Goal: Leave review/rating: Leave review/rating

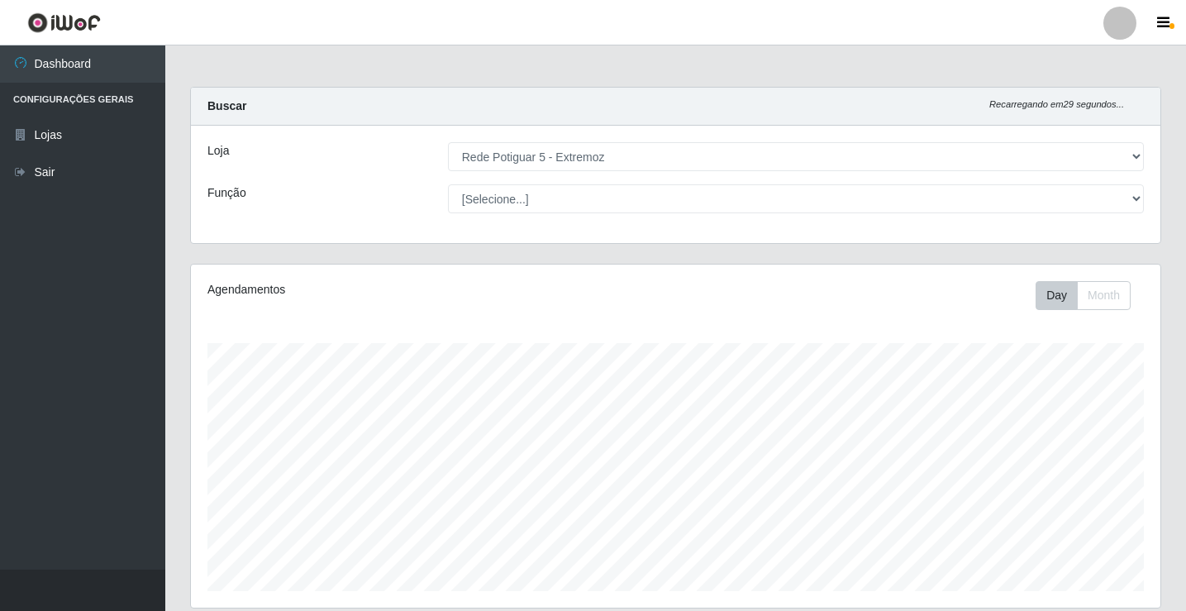
select select "79"
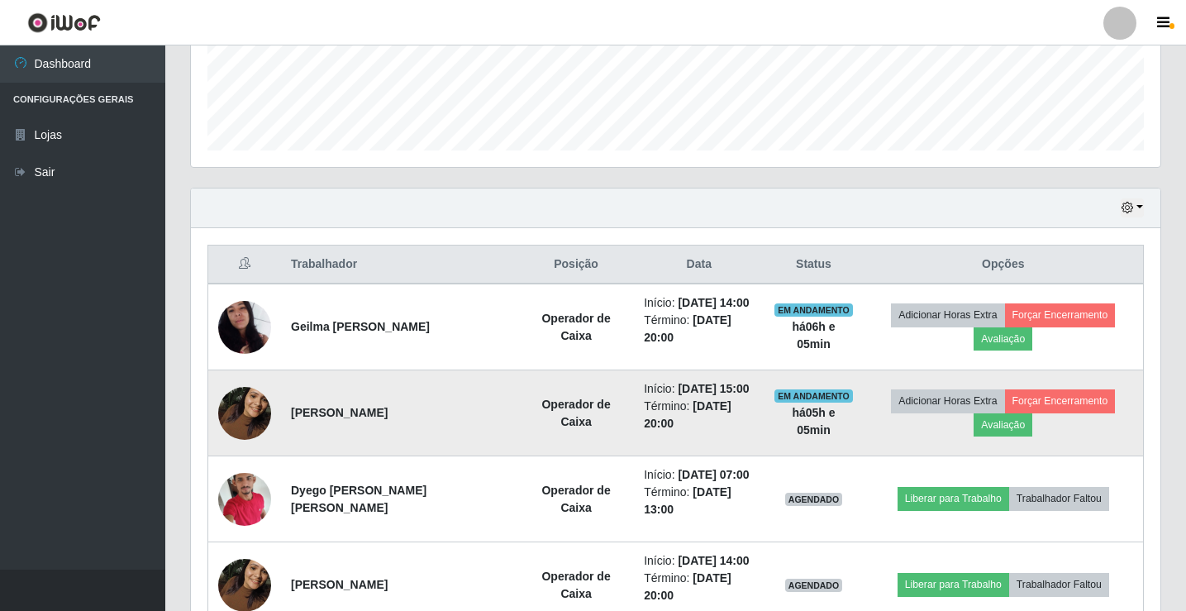
scroll to position [343, 970]
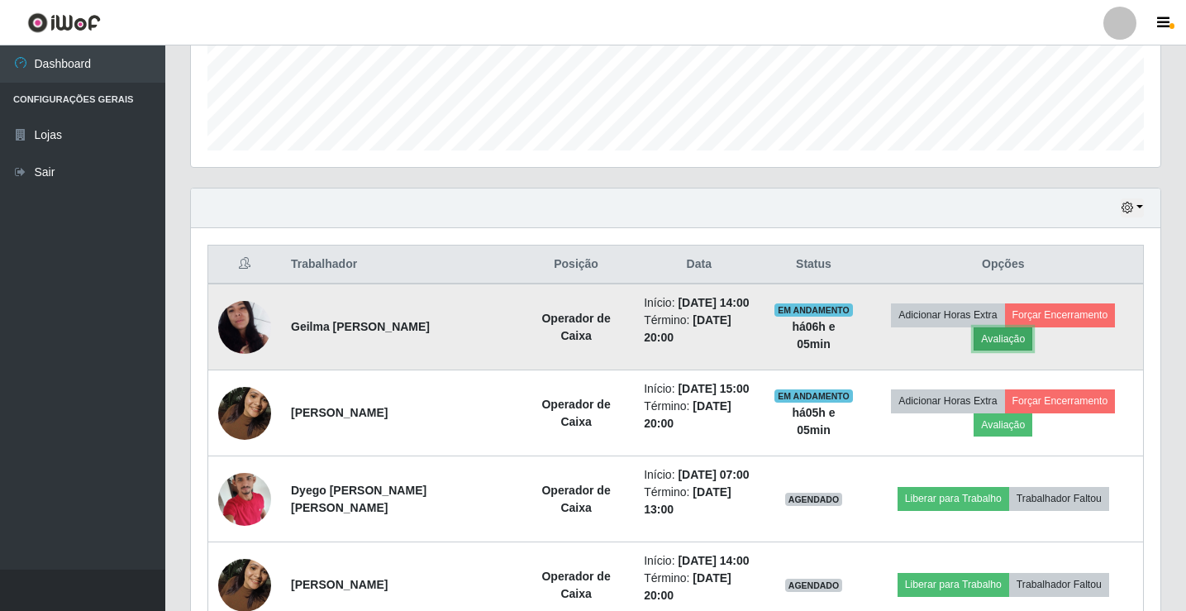
click at [1018, 345] on button "Avaliação" at bounding box center [1003, 338] width 59 height 23
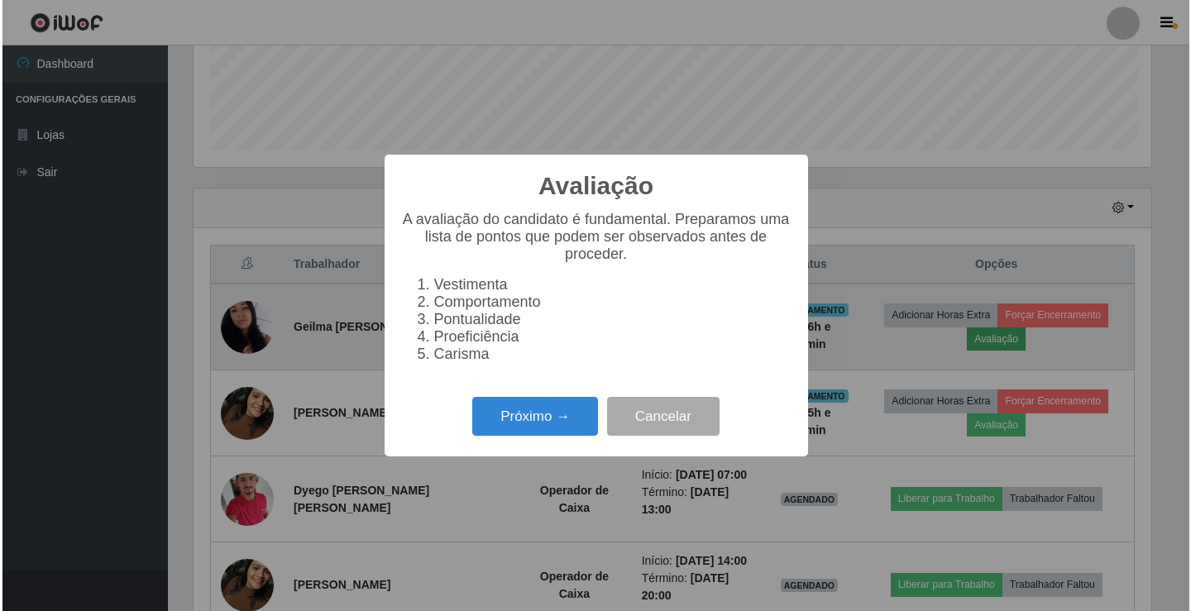
scroll to position [343, 962]
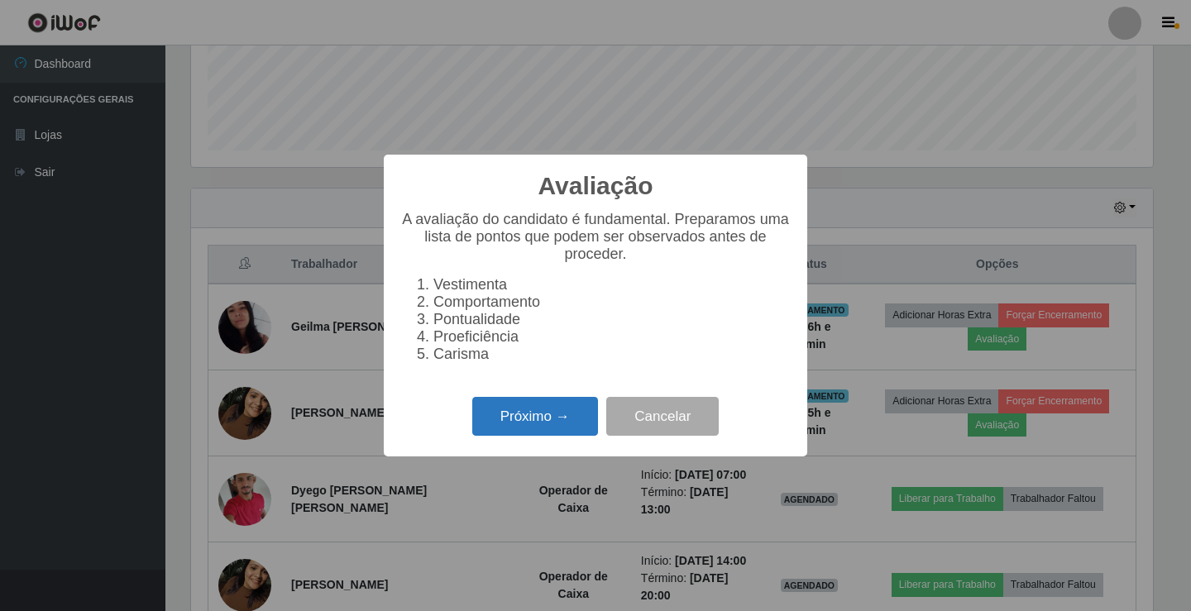
click at [537, 417] on button "Próximo →" at bounding box center [535, 416] width 126 height 39
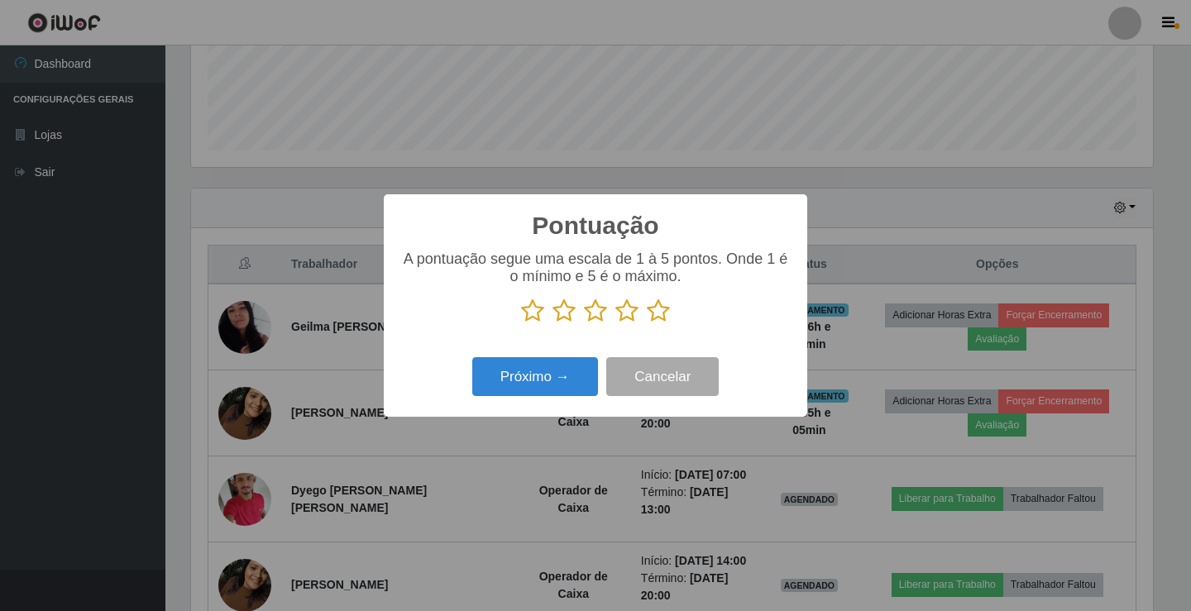
scroll to position [826475, 825857]
click at [662, 312] on icon at bounding box center [658, 310] width 23 height 25
click at [647, 323] on input "radio" at bounding box center [647, 323] width 0 height 0
click at [544, 379] on button "Próximo →" at bounding box center [535, 376] width 126 height 39
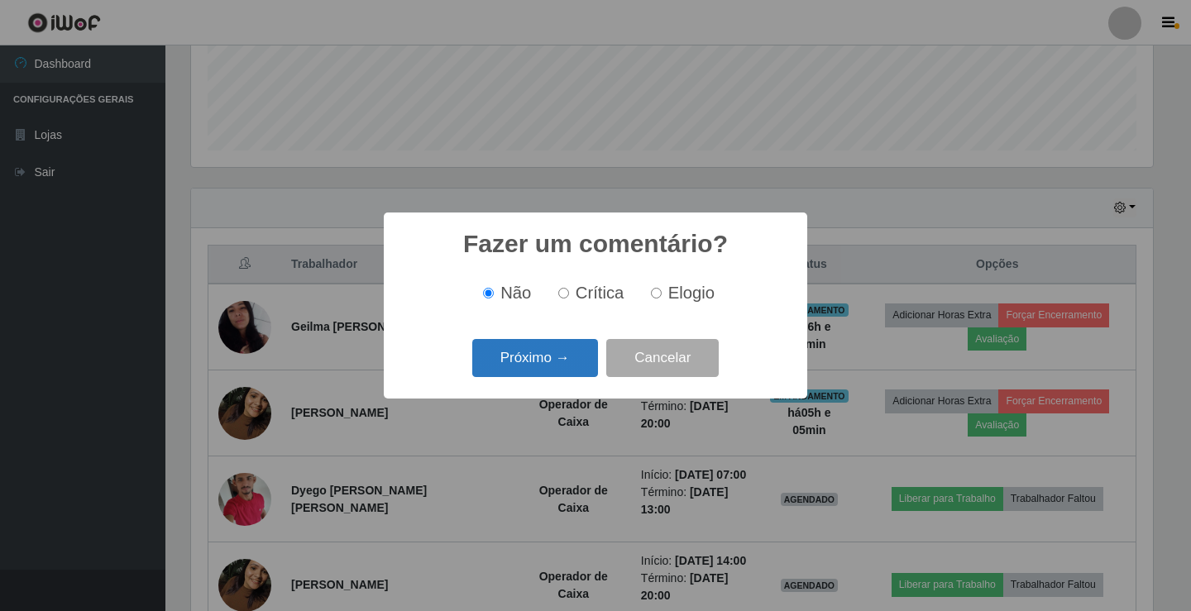
click at [543, 365] on button "Próximo →" at bounding box center [535, 358] width 126 height 39
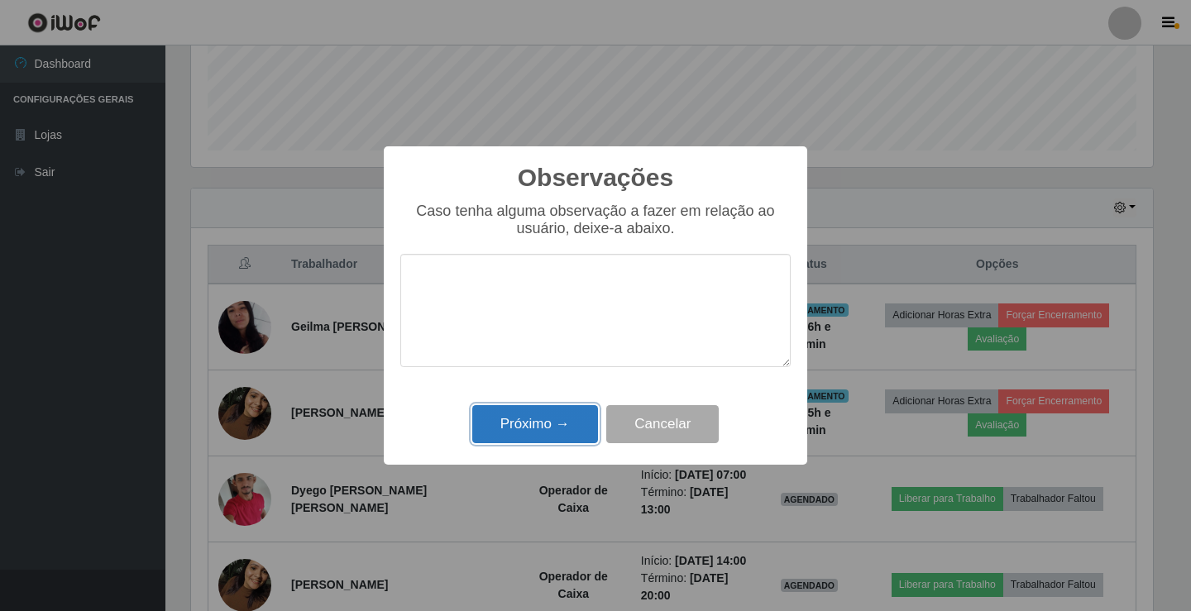
click at [536, 423] on button "Próximo →" at bounding box center [535, 424] width 126 height 39
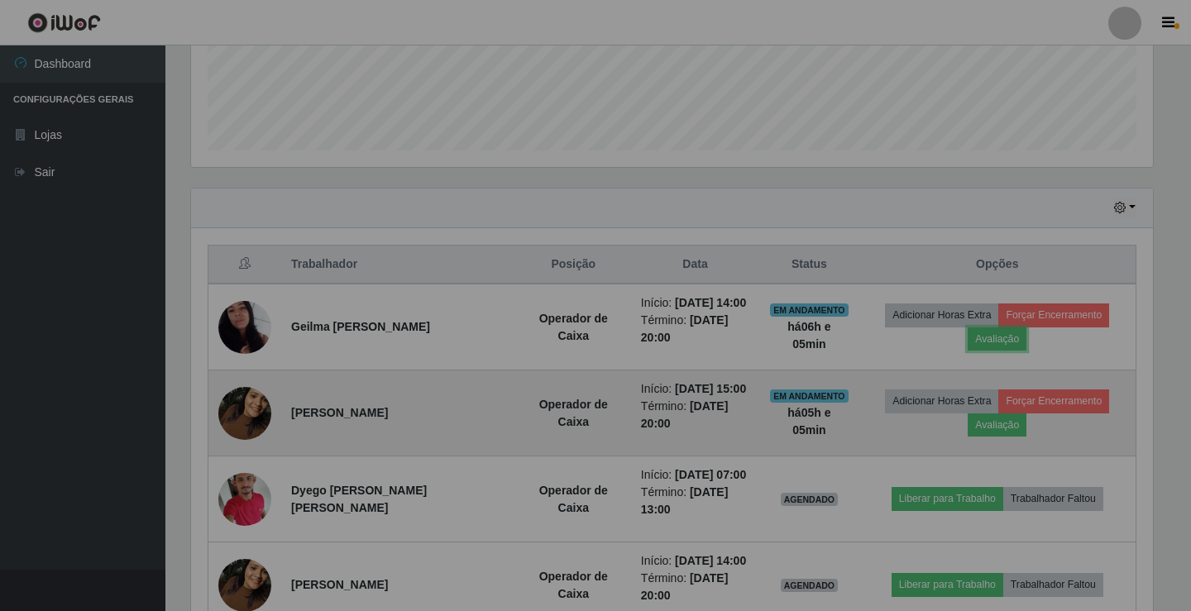
scroll to position [343, 970]
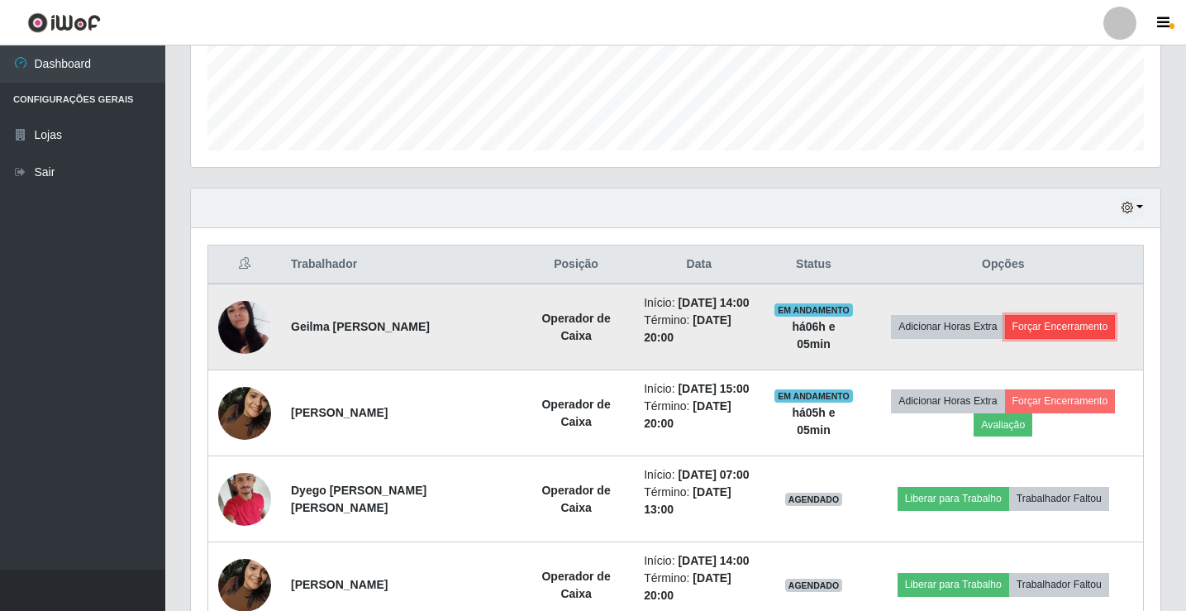
click at [1037, 323] on button "Forçar Encerramento" at bounding box center [1060, 326] width 111 height 23
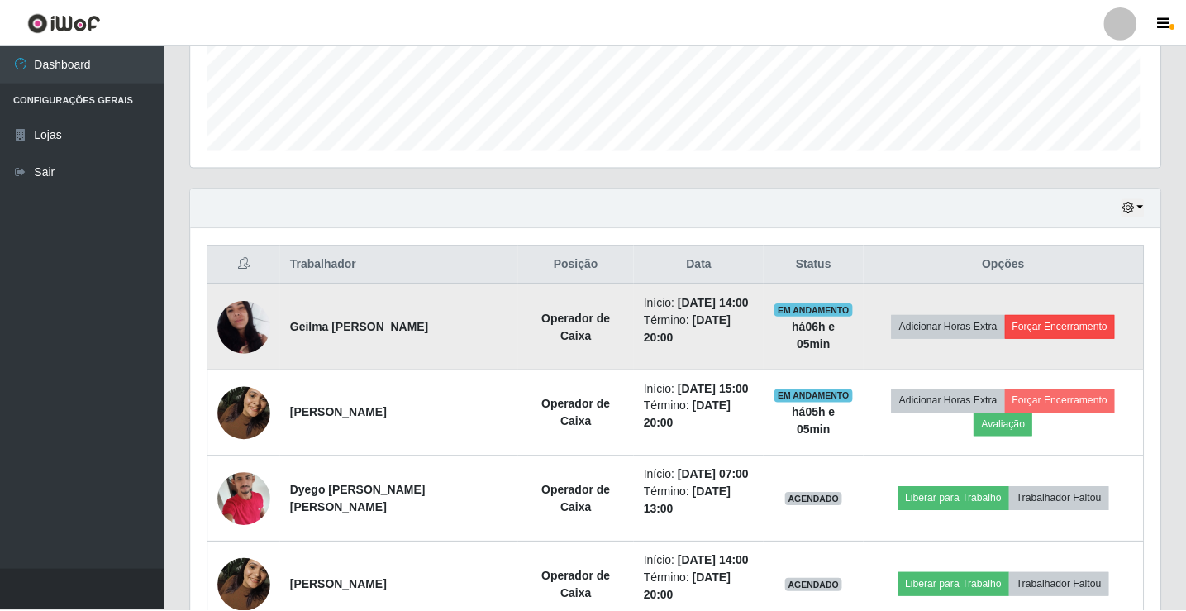
scroll to position [343, 962]
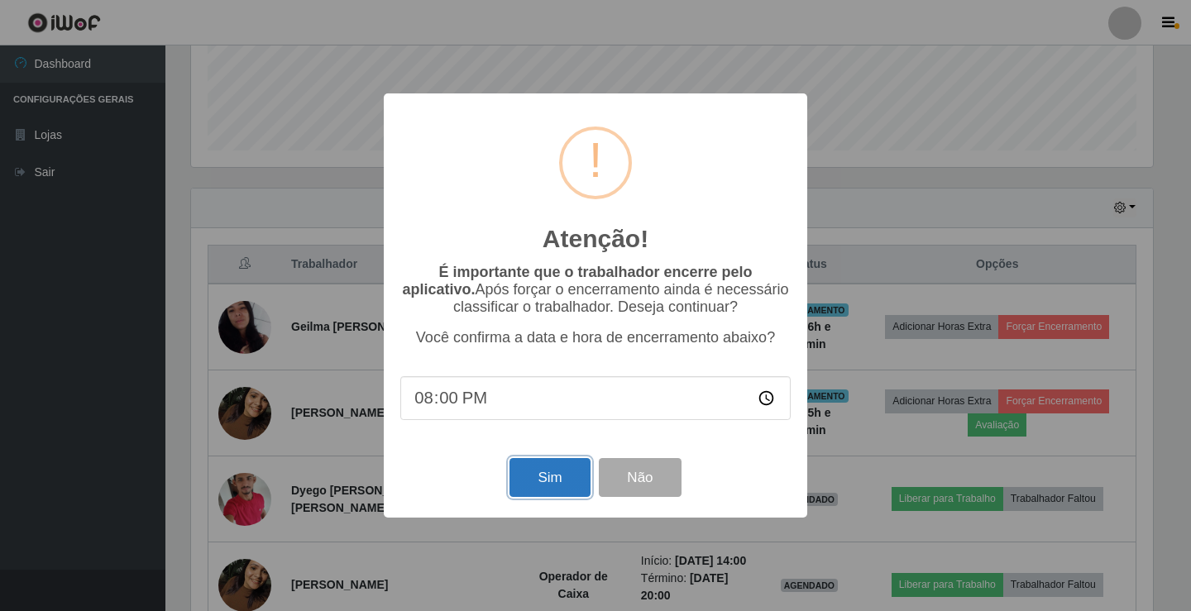
click at [571, 477] on button "Sim" at bounding box center [549, 477] width 80 height 39
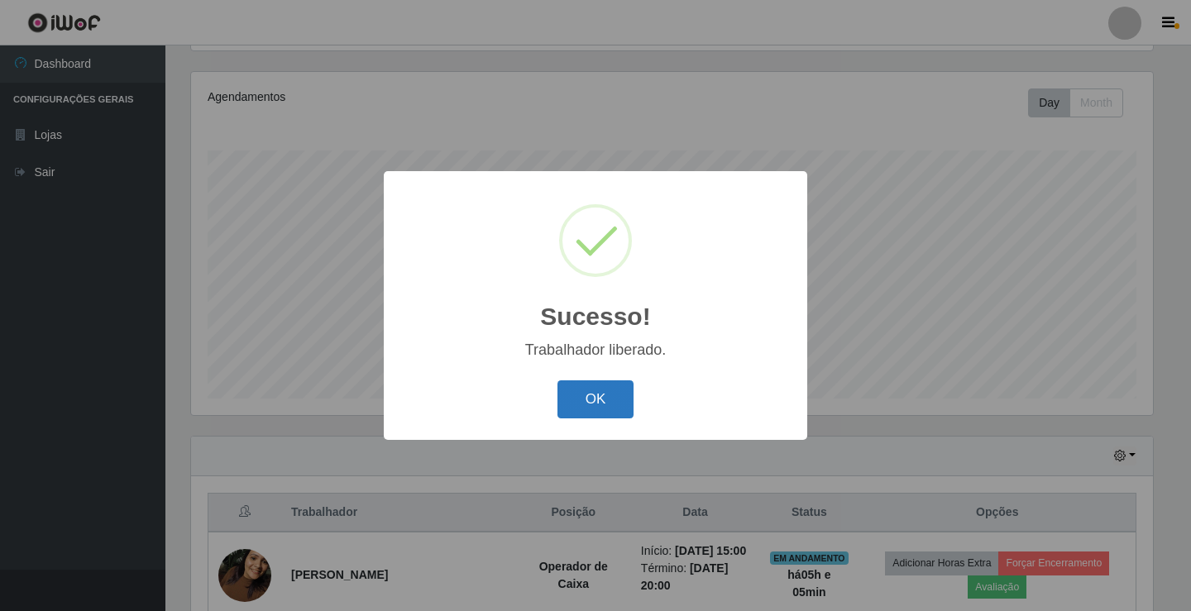
click at [577, 401] on button "OK" at bounding box center [595, 399] width 77 height 39
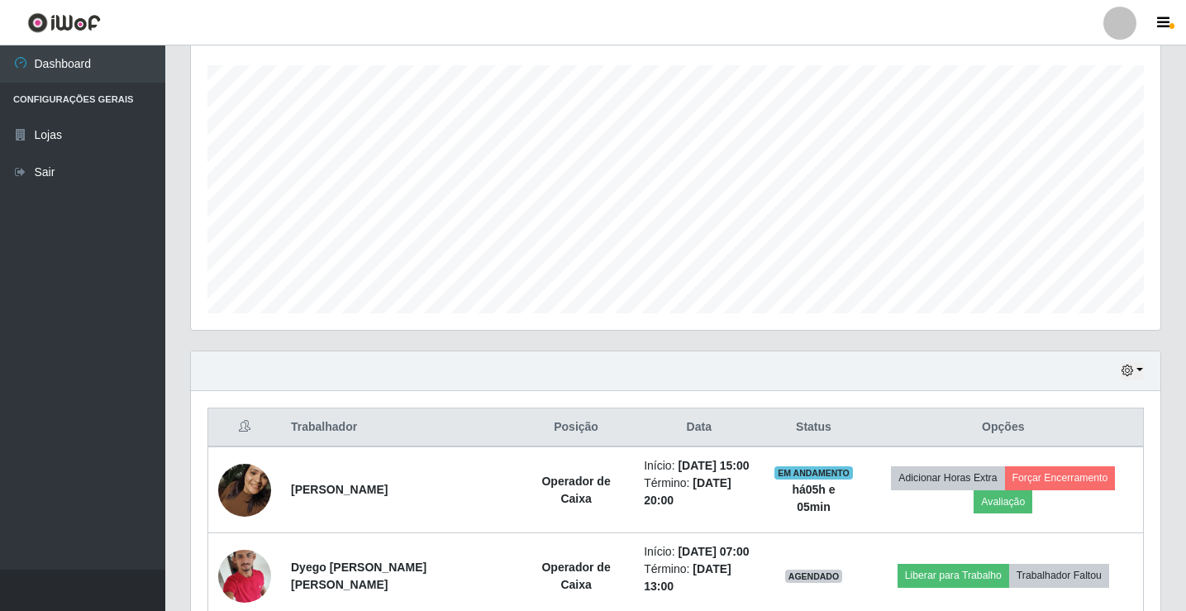
scroll to position [441, 0]
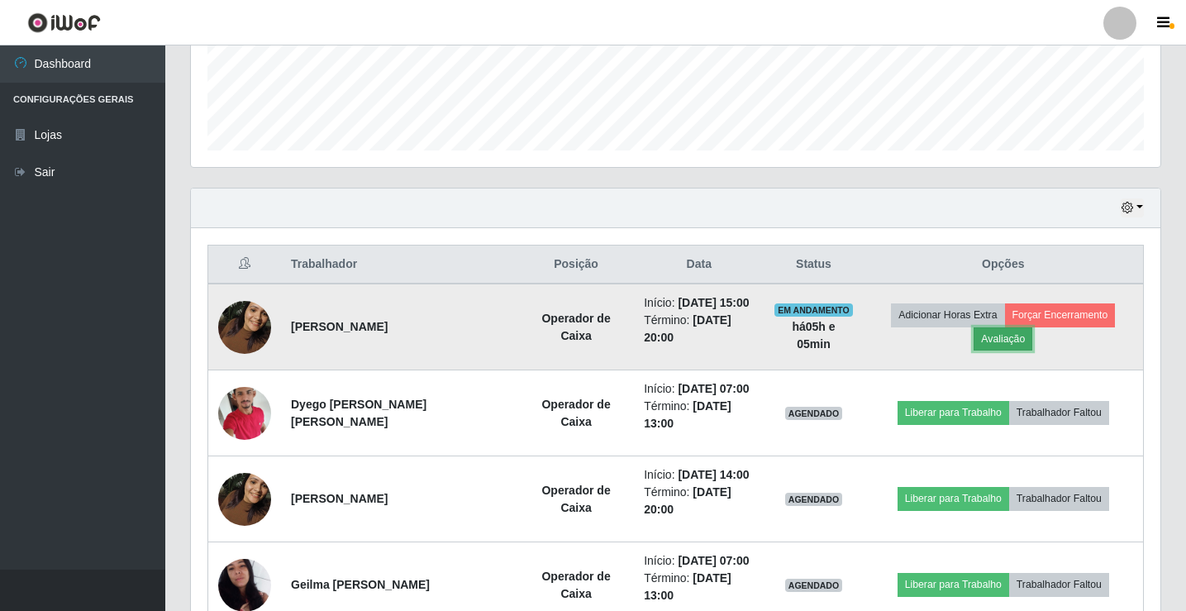
click at [1005, 341] on button "Avaliação" at bounding box center [1003, 338] width 59 height 23
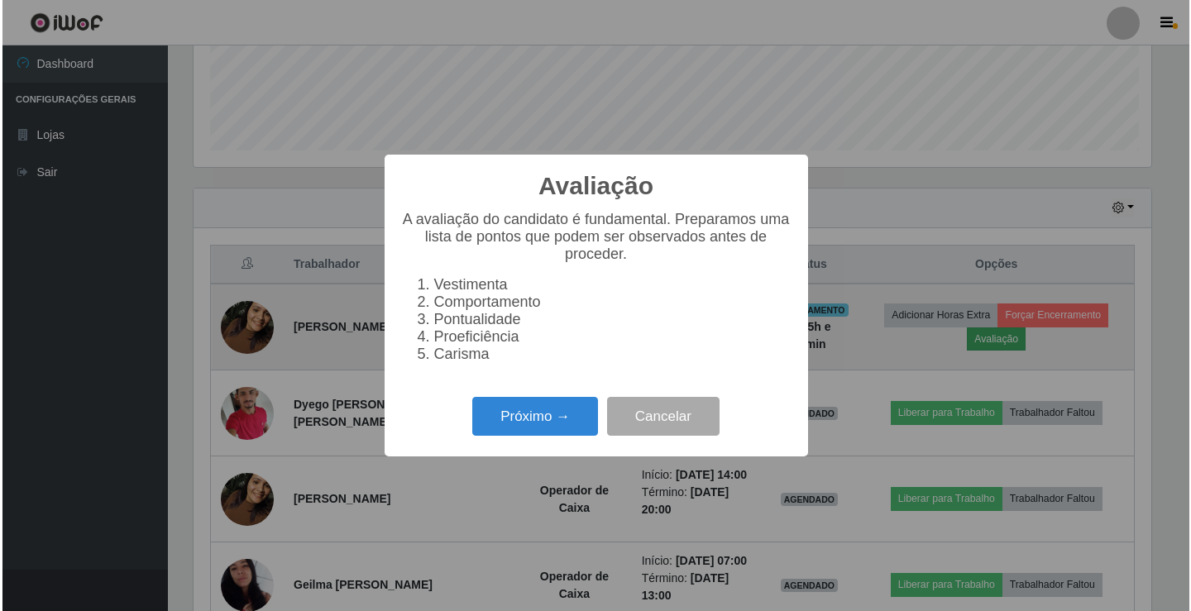
scroll to position [343, 962]
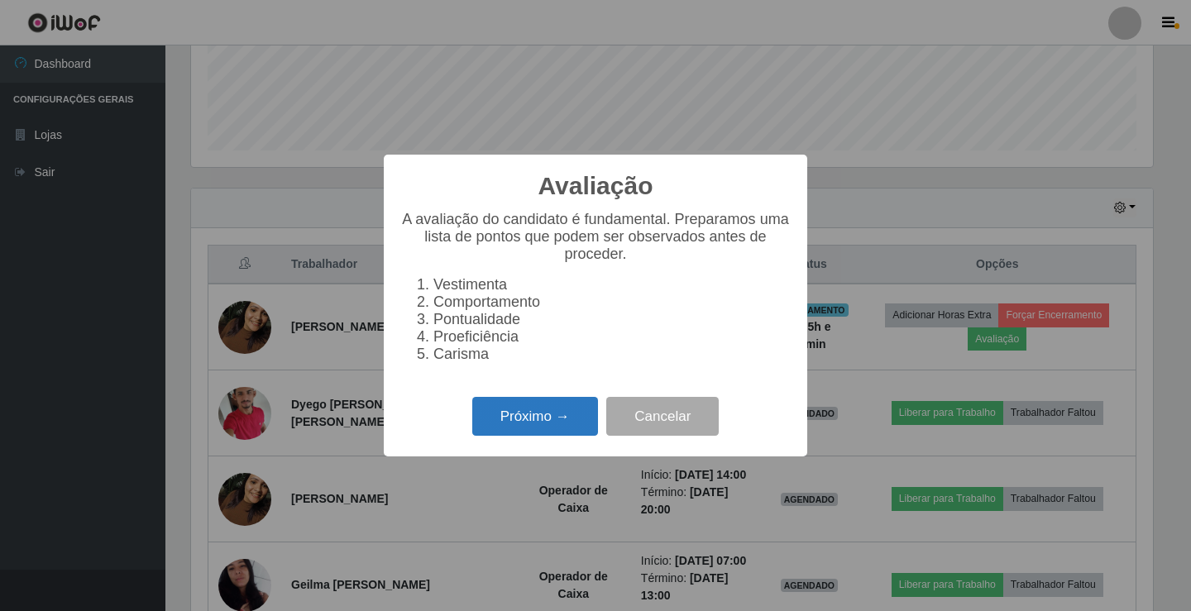
click at [520, 413] on button "Próximo →" at bounding box center [535, 416] width 126 height 39
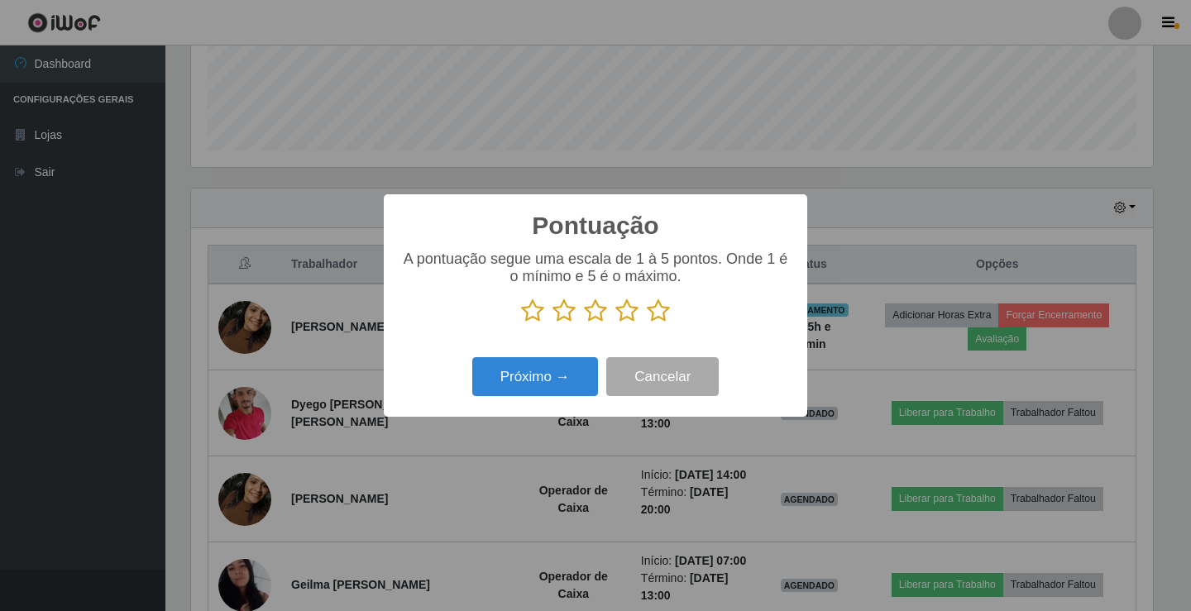
click at [659, 312] on icon at bounding box center [658, 310] width 23 height 25
click at [647, 323] on input "radio" at bounding box center [647, 323] width 0 height 0
click at [522, 382] on button "Próximo →" at bounding box center [535, 376] width 126 height 39
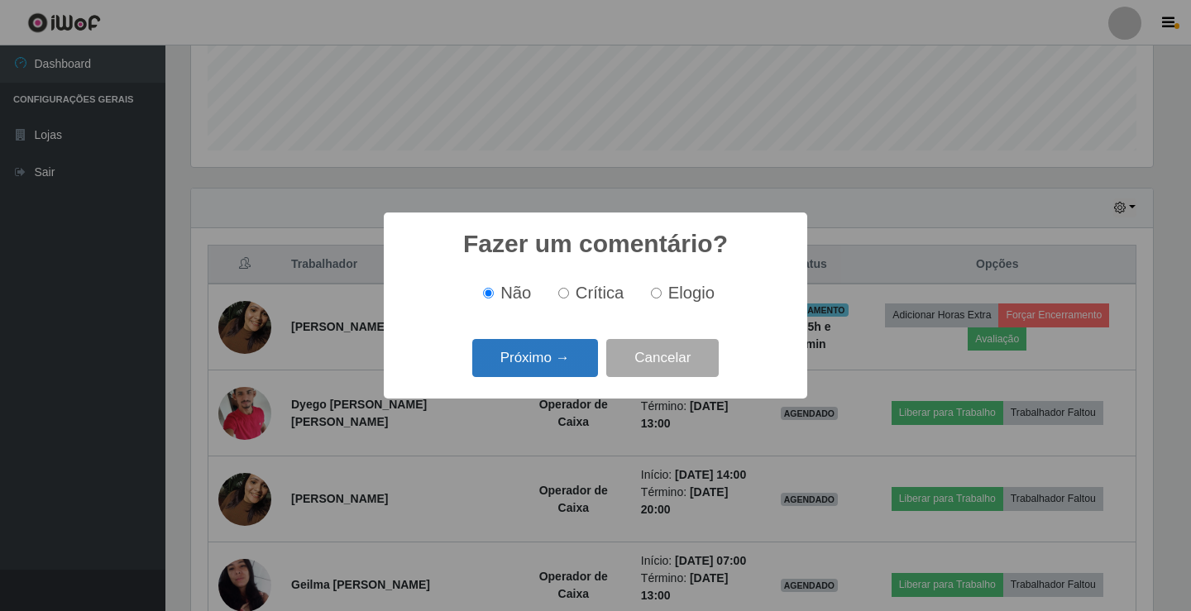
click at [564, 360] on button "Próximo →" at bounding box center [535, 358] width 126 height 39
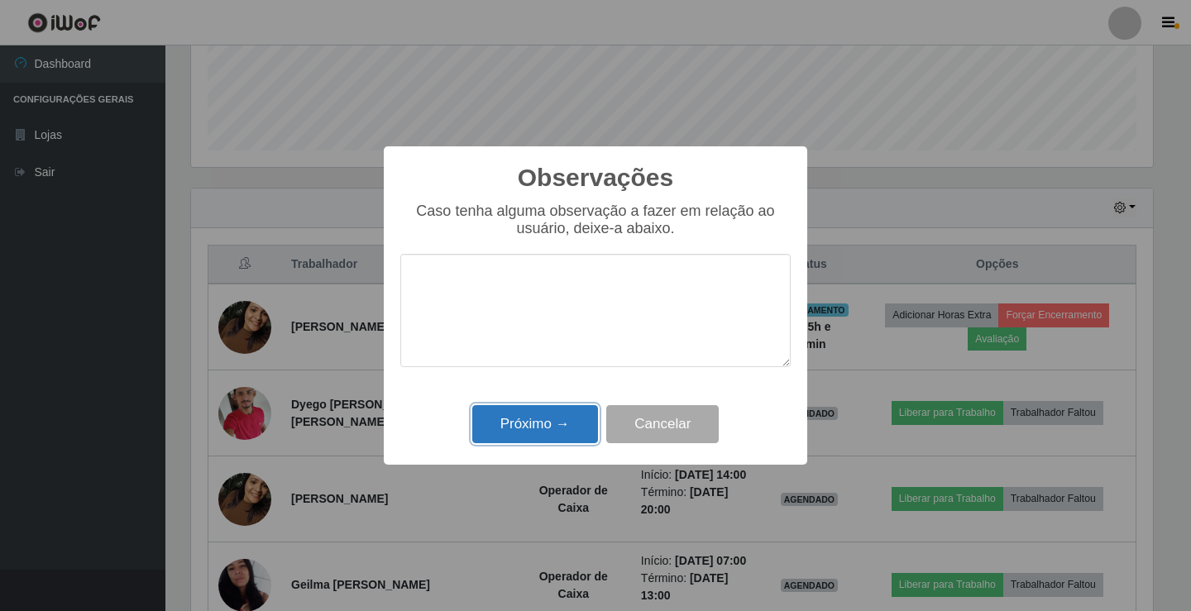
click at [565, 415] on button "Próximo →" at bounding box center [535, 424] width 126 height 39
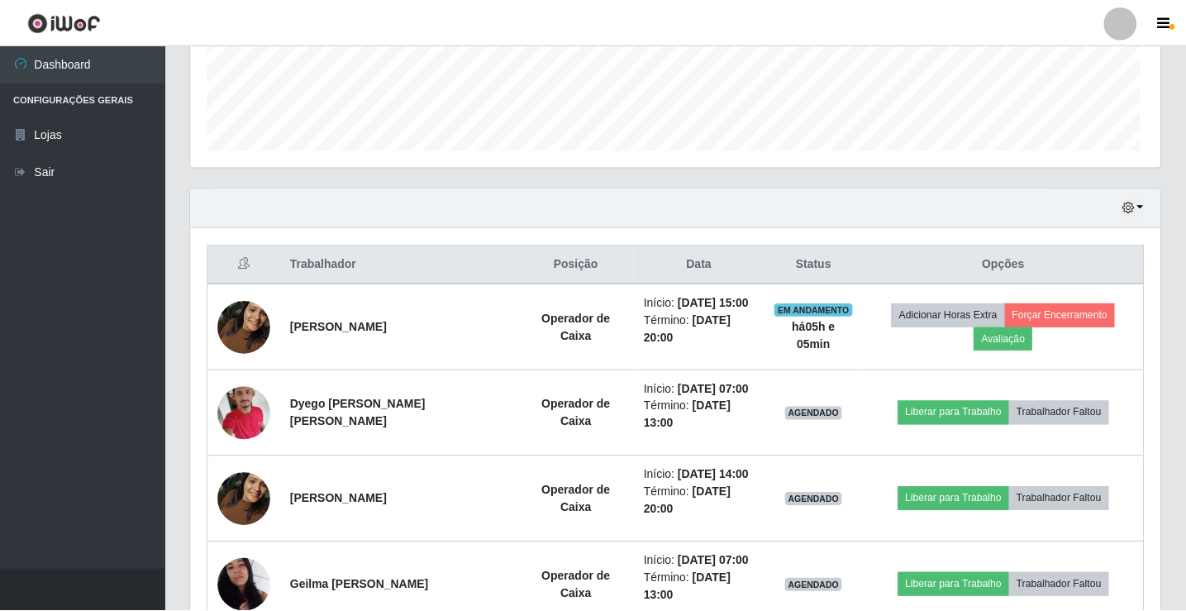
scroll to position [343, 970]
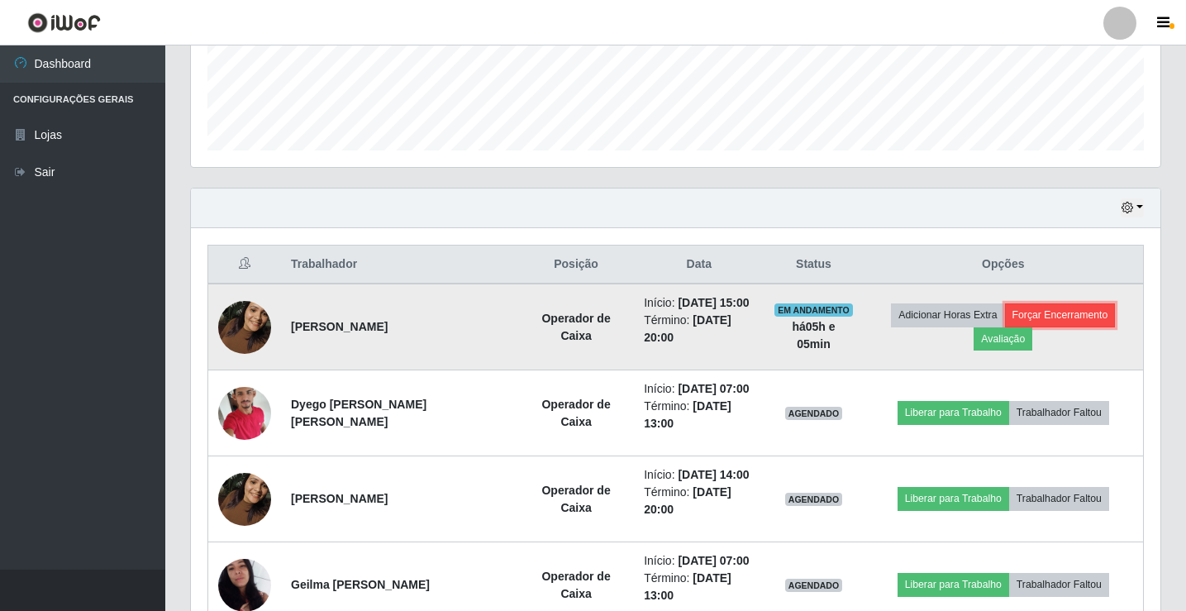
click at [1060, 315] on button "Forçar Encerramento" at bounding box center [1060, 314] width 111 height 23
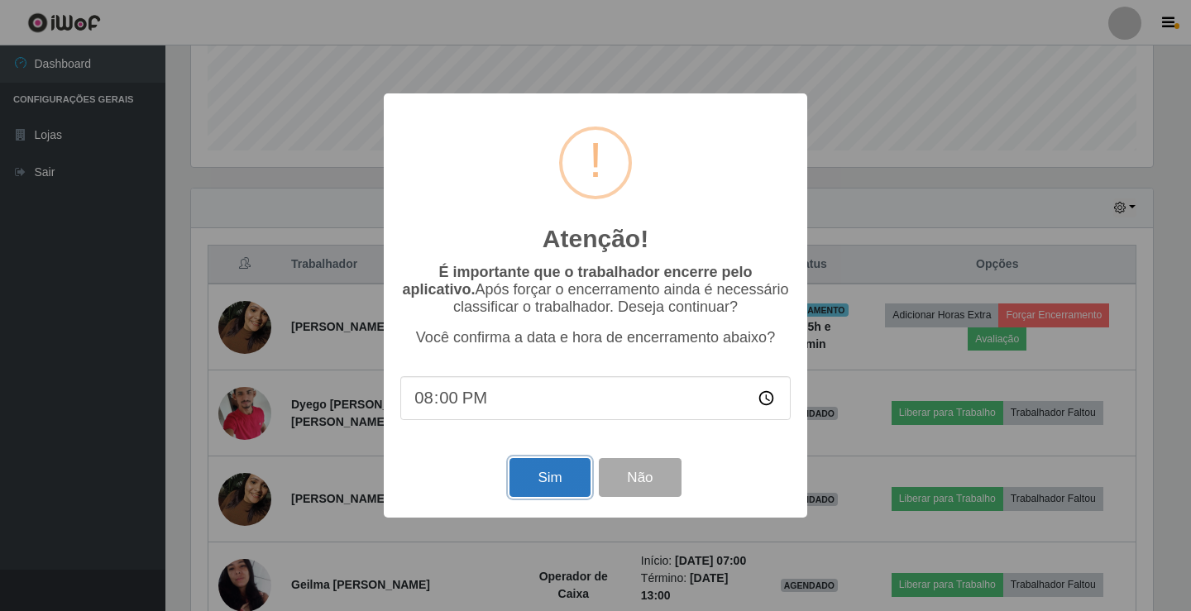
click at [531, 480] on button "Sim" at bounding box center [549, 477] width 80 height 39
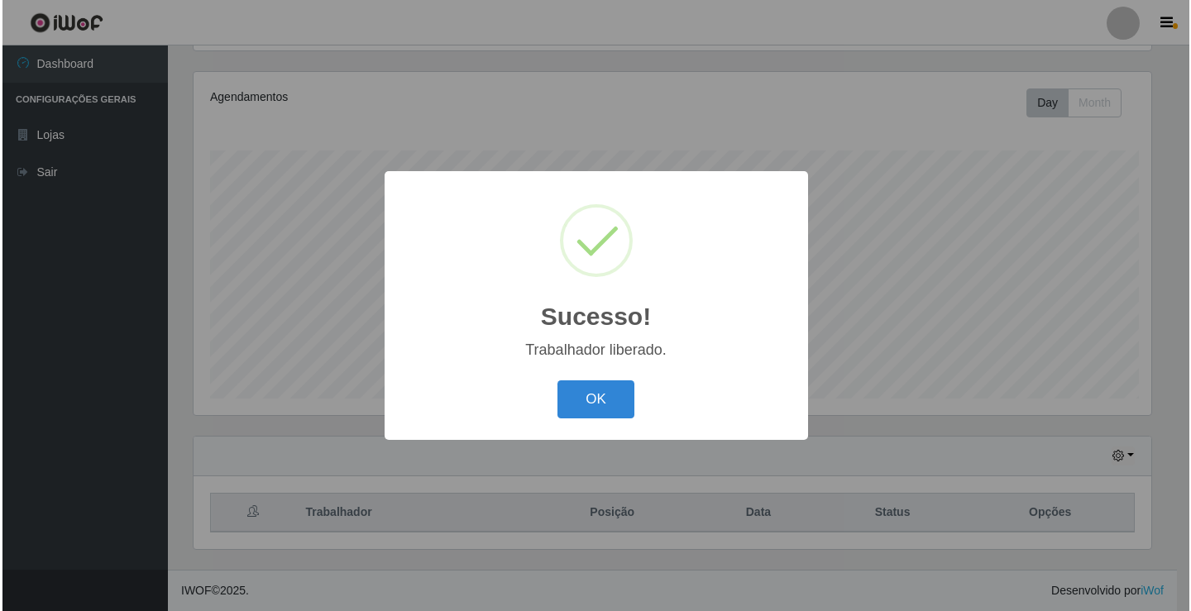
scroll to position [0, 0]
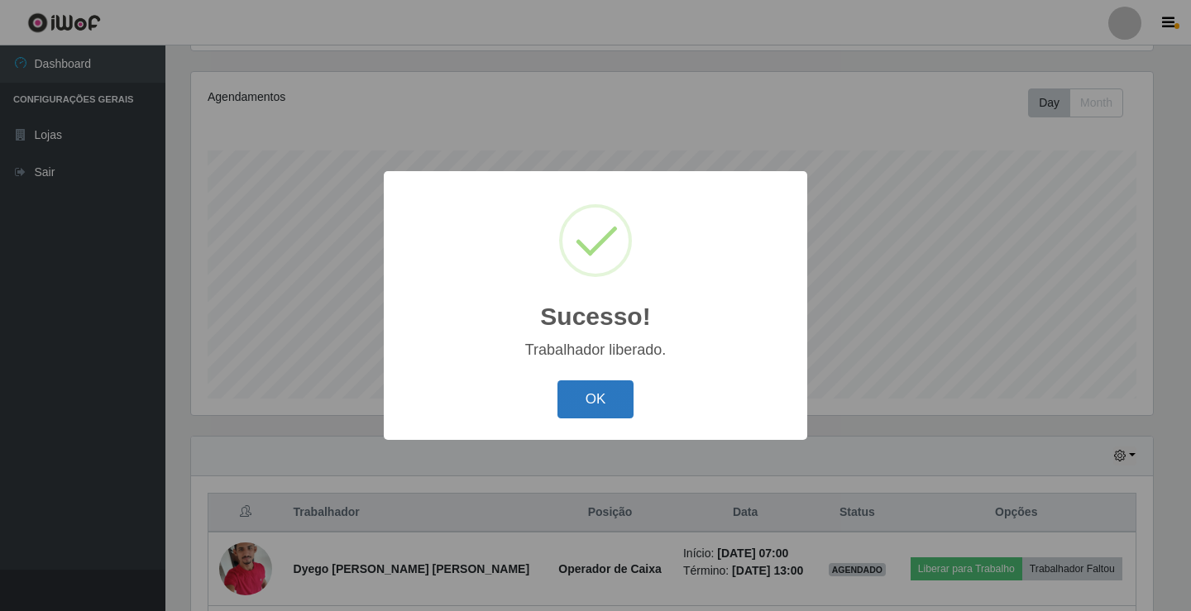
click at [617, 408] on button "OK" at bounding box center [595, 399] width 77 height 39
